Goal: Task Accomplishment & Management: Manage account settings

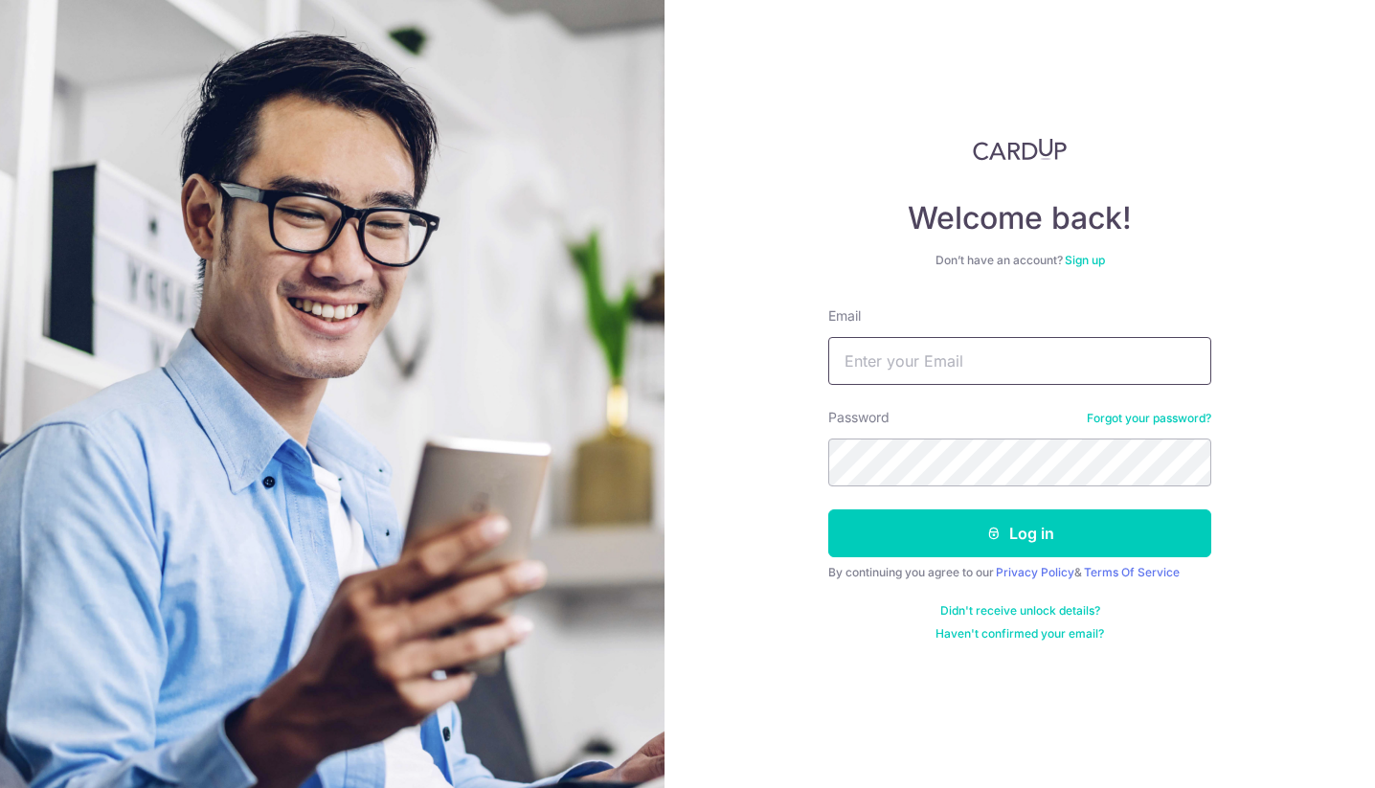
type input "[PERSON_NAME][EMAIL_ADDRESS][PERSON_NAME][DOMAIN_NAME]"
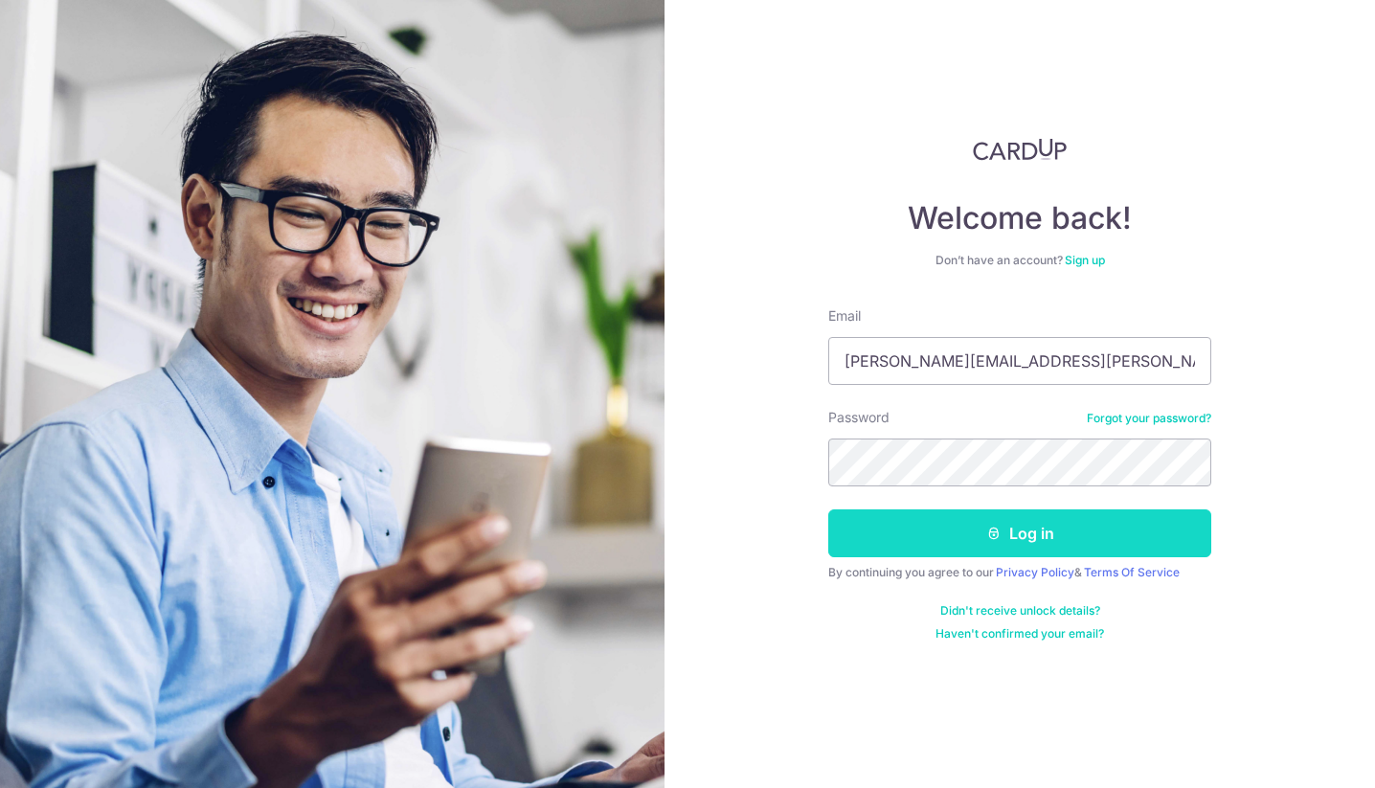
click at [974, 530] on button "Log in" at bounding box center [1019, 533] width 383 height 48
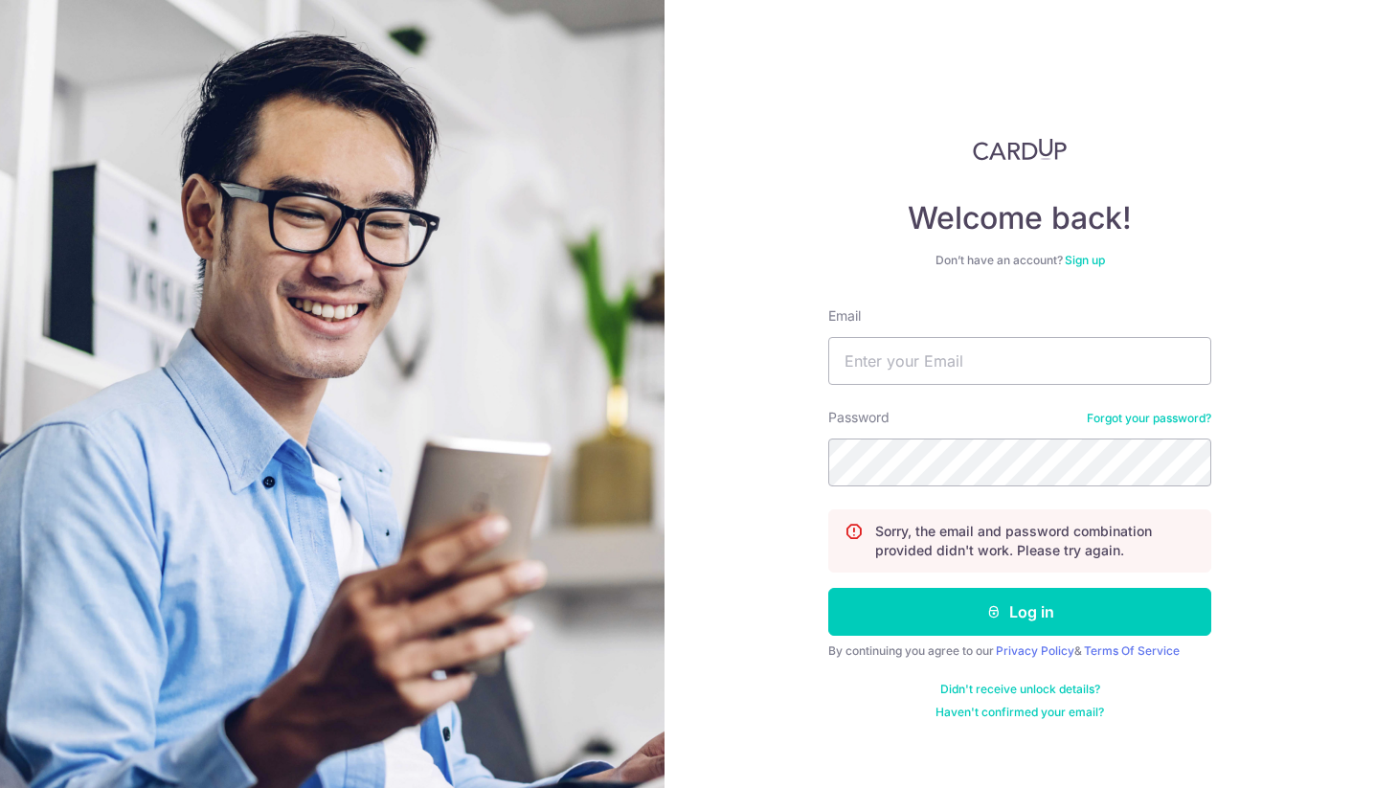
click at [1140, 423] on link "Forgot your password?" at bounding box center [1149, 418] width 124 height 15
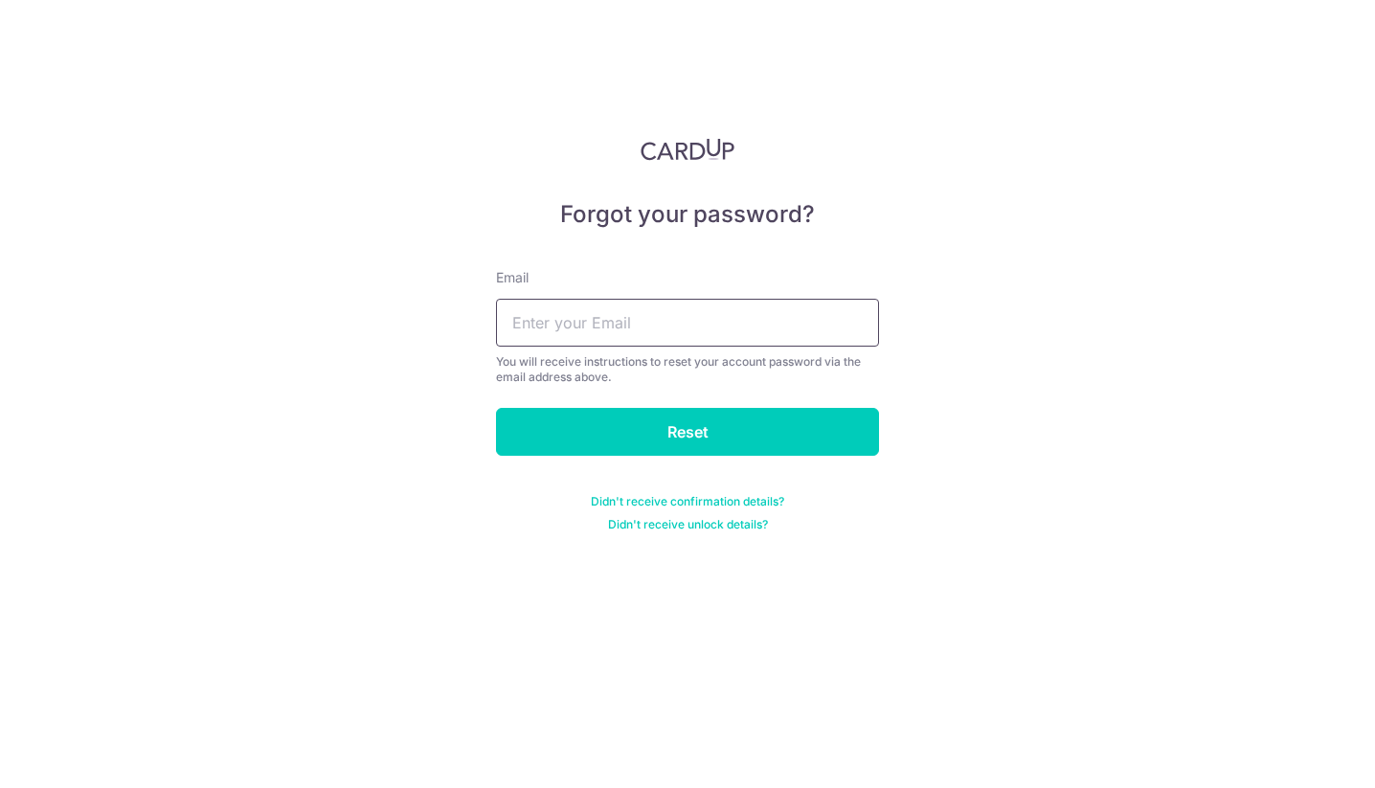
click at [815, 337] on input "text" at bounding box center [687, 323] width 383 height 48
type input "doan.tien@icloud.com"
click at [953, 402] on div "Forgot your password? Email doan.tien@icloud.com You will receive instructions …" at bounding box center [687, 394] width 1375 height 788
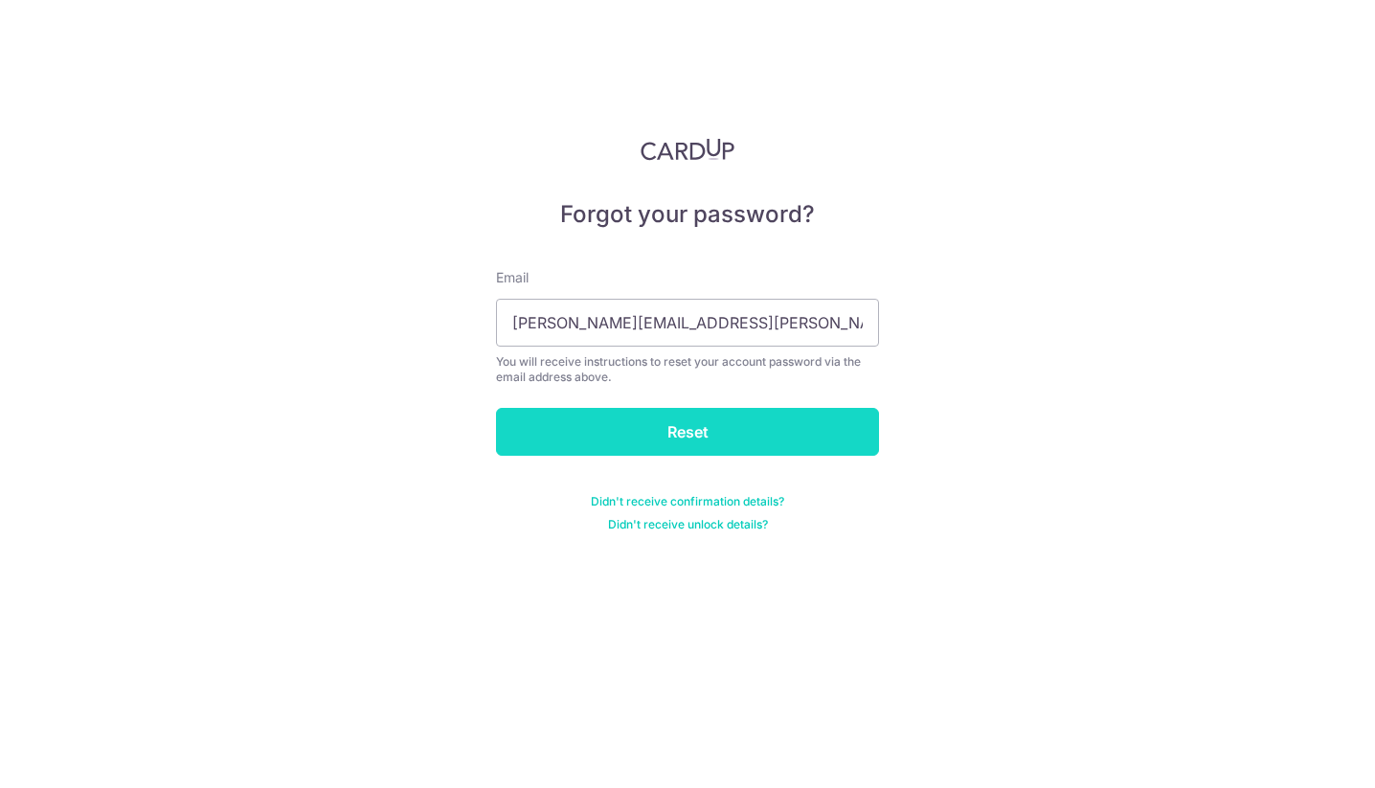
click at [797, 432] on input "Reset" at bounding box center [687, 432] width 383 height 48
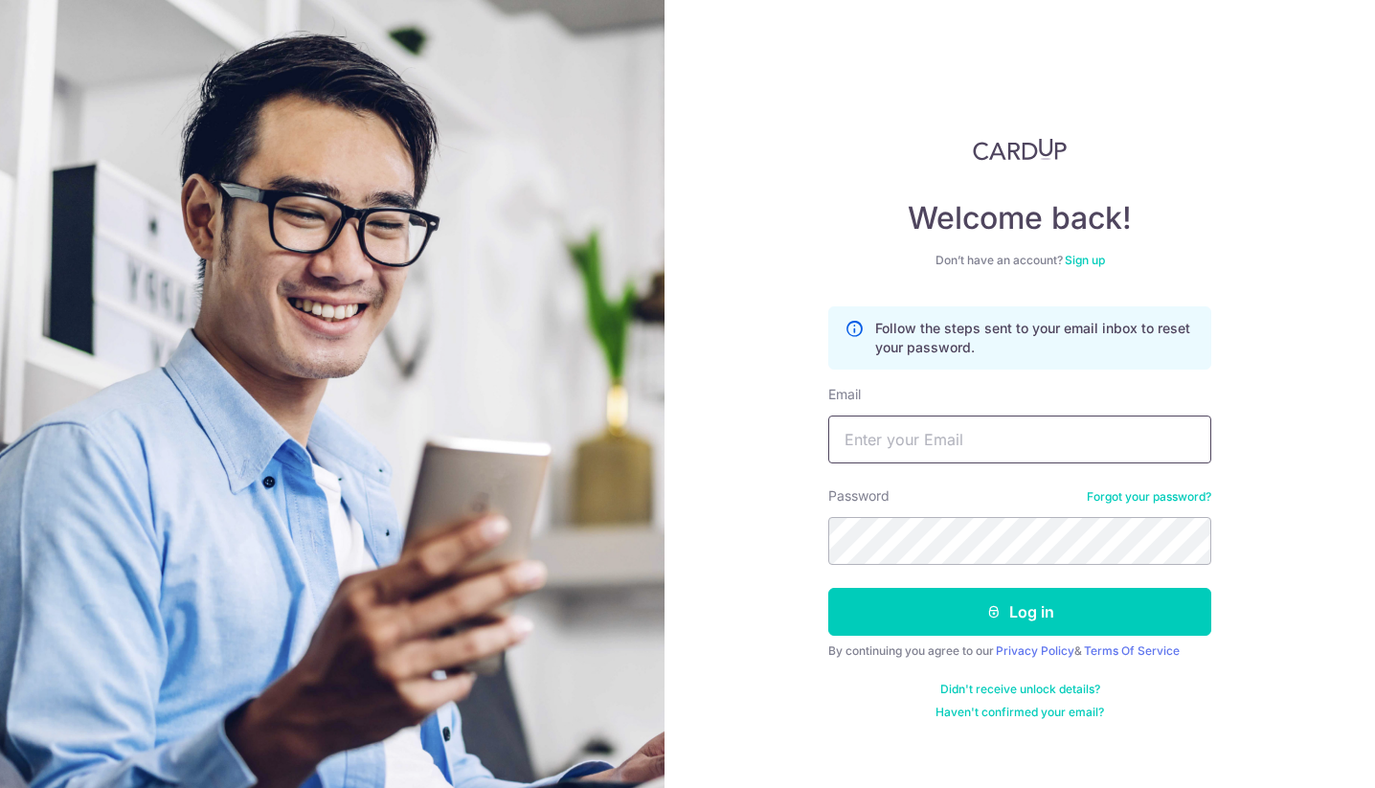
type input "[PERSON_NAME][EMAIL_ADDRESS][PERSON_NAME][DOMAIN_NAME]"
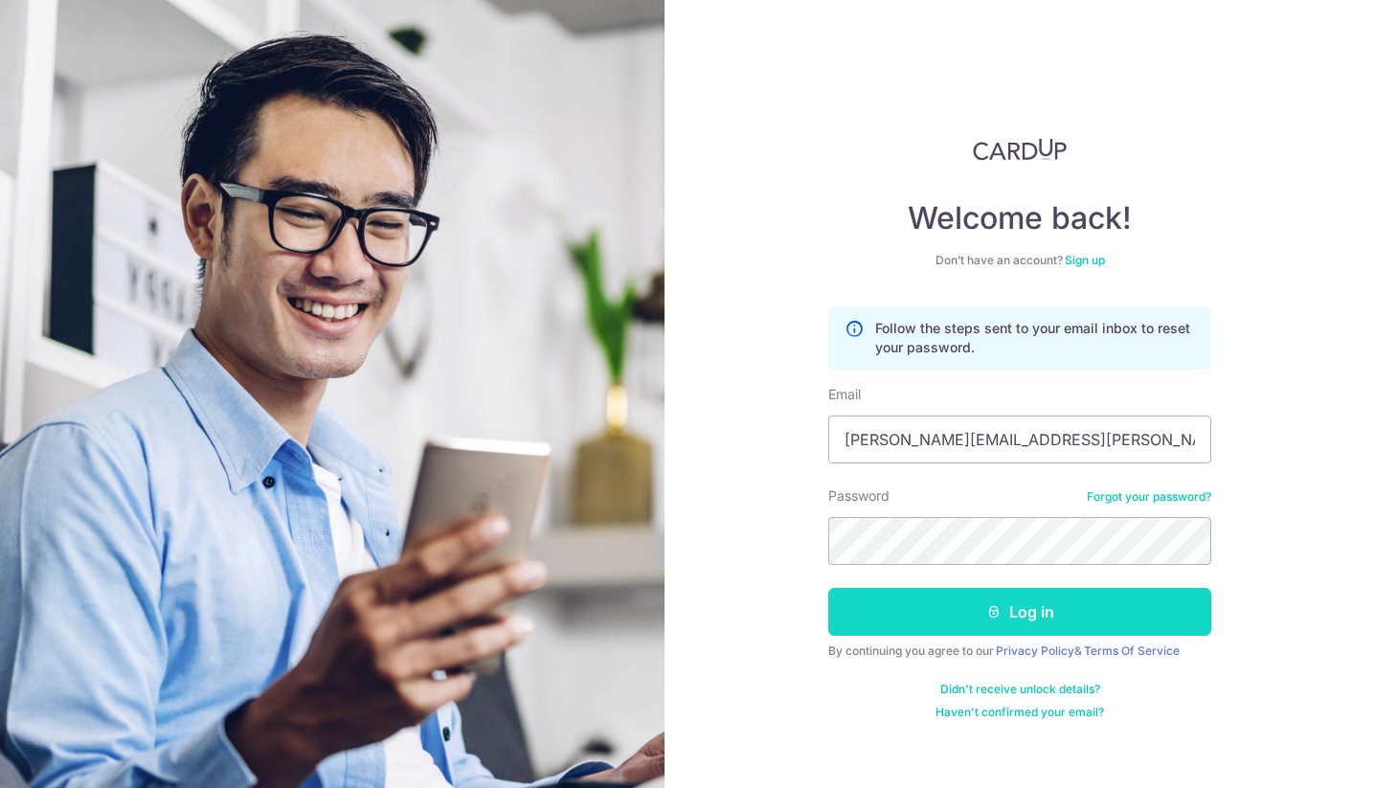
click at [1032, 615] on button "Log in" at bounding box center [1019, 612] width 383 height 48
